Goal: Check status: Check status

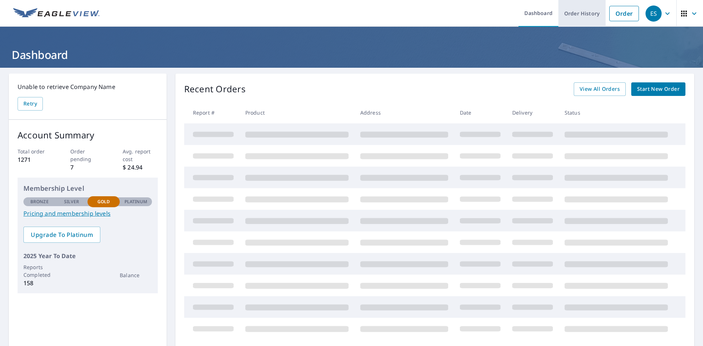
click at [588, 14] on link "Order History" at bounding box center [582, 13] width 47 height 27
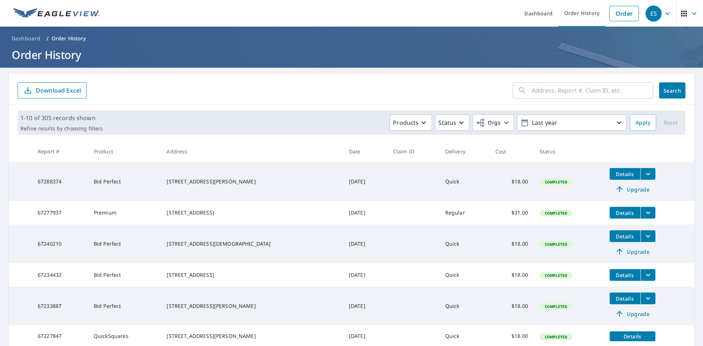
click at [536, 92] on input "text" at bounding box center [593, 90] width 122 height 21
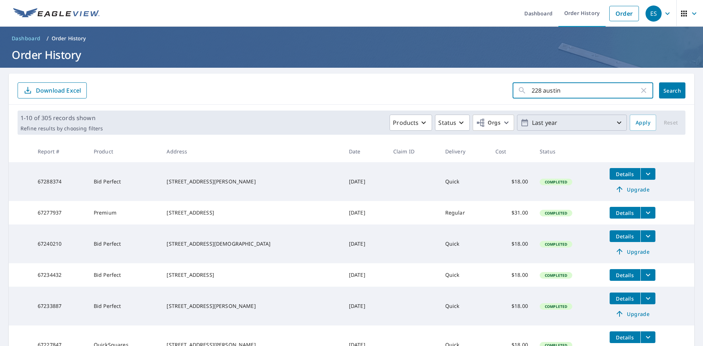
type input "228 austin"
click button "Search" at bounding box center [672, 90] width 26 height 16
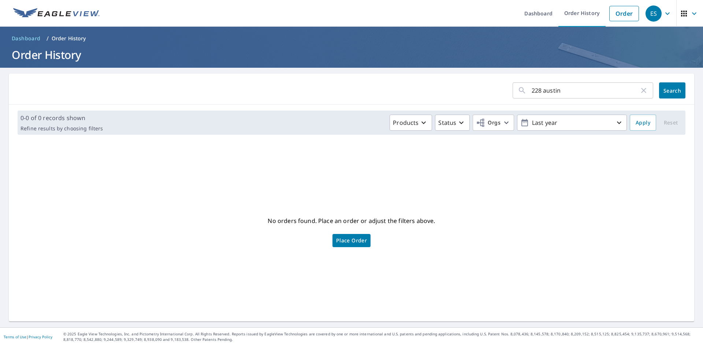
click at [592, 85] on input "228 austin" at bounding box center [586, 90] width 108 height 21
type input "228"
click button "Search" at bounding box center [672, 90] width 26 height 16
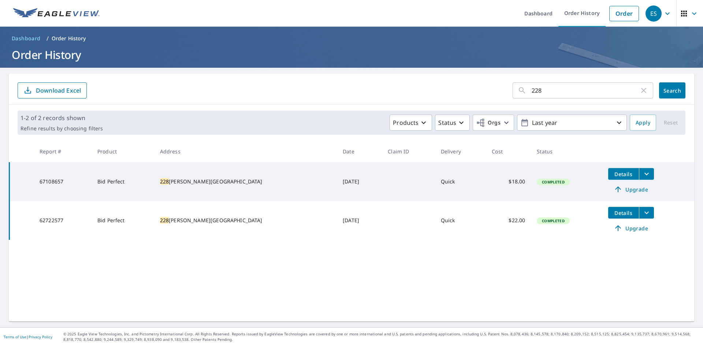
click at [613, 171] on span "Details" at bounding box center [624, 174] width 22 height 7
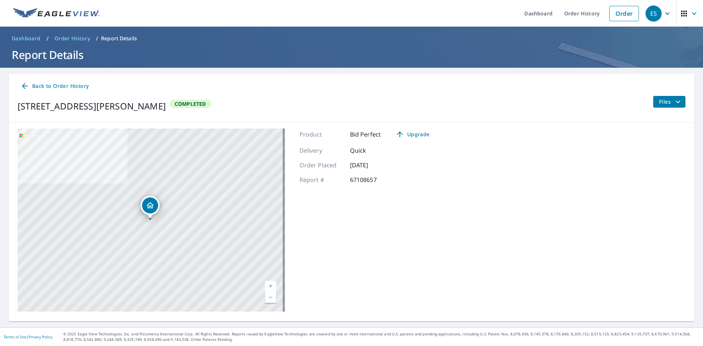
click at [661, 104] on span "Files" at bounding box center [670, 101] width 23 height 9
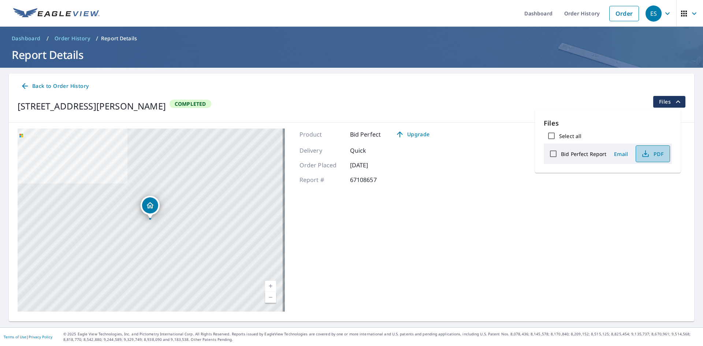
click at [647, 152] on icon "button" at bounding box center [645, 153] width 9 height 9
